Goal: Find specific page/section: Find specific page/section

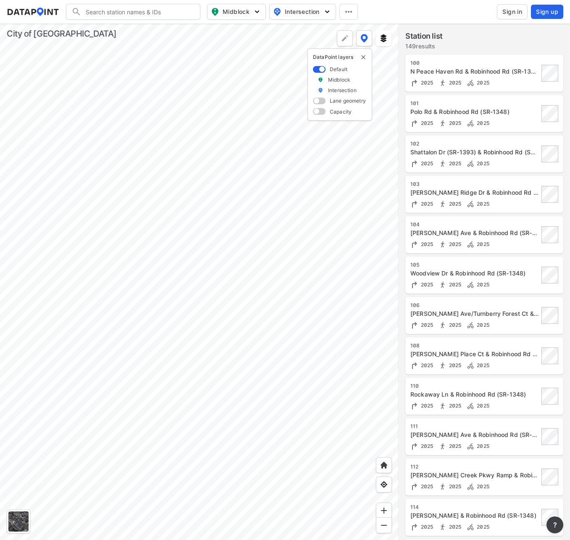
click at [293, 253] on div at bounding box center [199, 282] width 399 height 516
click at [157, 266] on div at bounding box center [199, 282] width 399 height 516
click at [177, 189] on div at bounding box center [199, 282] width 399 height 516
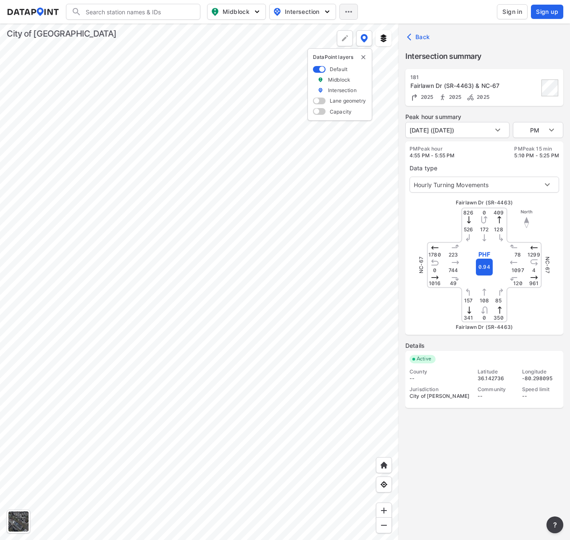
click at [350, 13] on icon at bounding box center [349, 12] width 10 height 10
click at [386, 12] on div "Search Please enter a search term. Midblock Intersection Dates Midblock Interse…" at bounding box center [285, 12] width 557 height 16
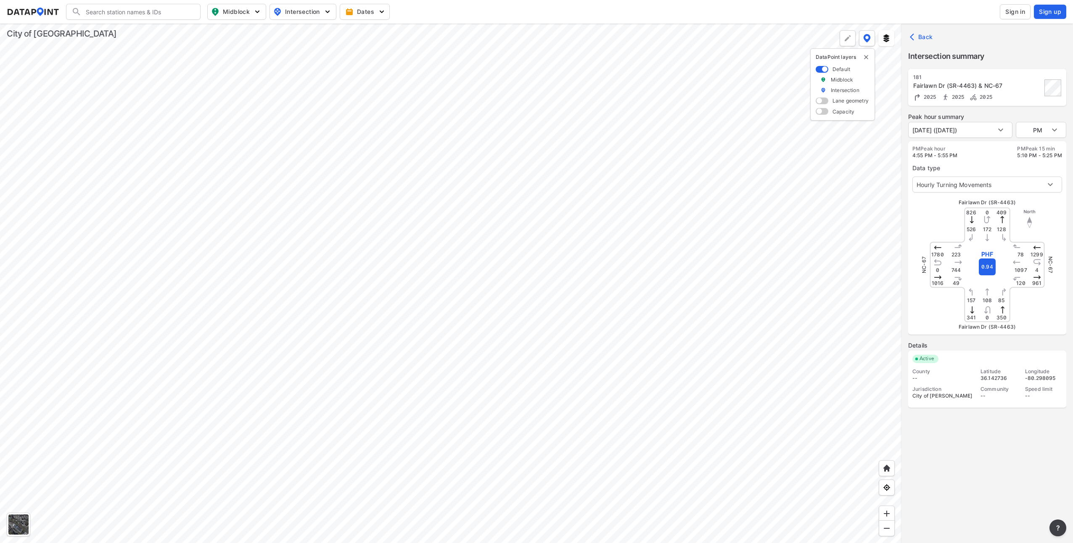
click at [426, 182] on div at bounding box center [450, 283] width 901 height 519
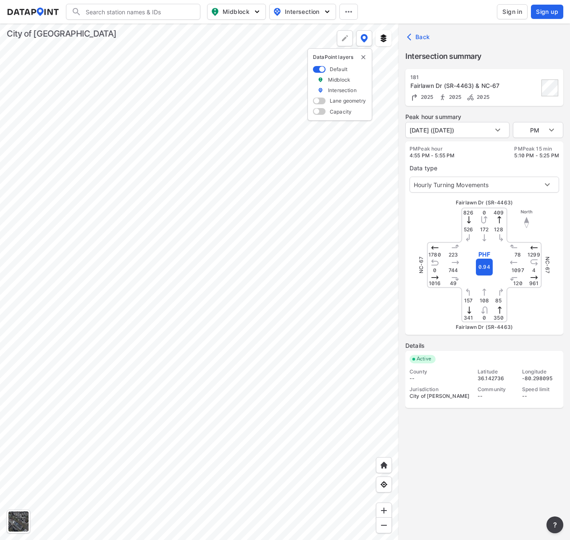
click at [182, 157] on div at bounding box center [199, 282] width 399 height 516
click at [172, 186] on div at bounding box center [199, 282] width 399 height 516
click at [113, 150] on div at bounding box center [199, 282] width 399 height 516
click at [146, 211] on div at bounding box center [199, 282] width 399 height 516
click at [294, 408] on div at bounding box center [199, 282] width 399 height 516
